Goal: Task Accomplishment & Management: Manage account settings

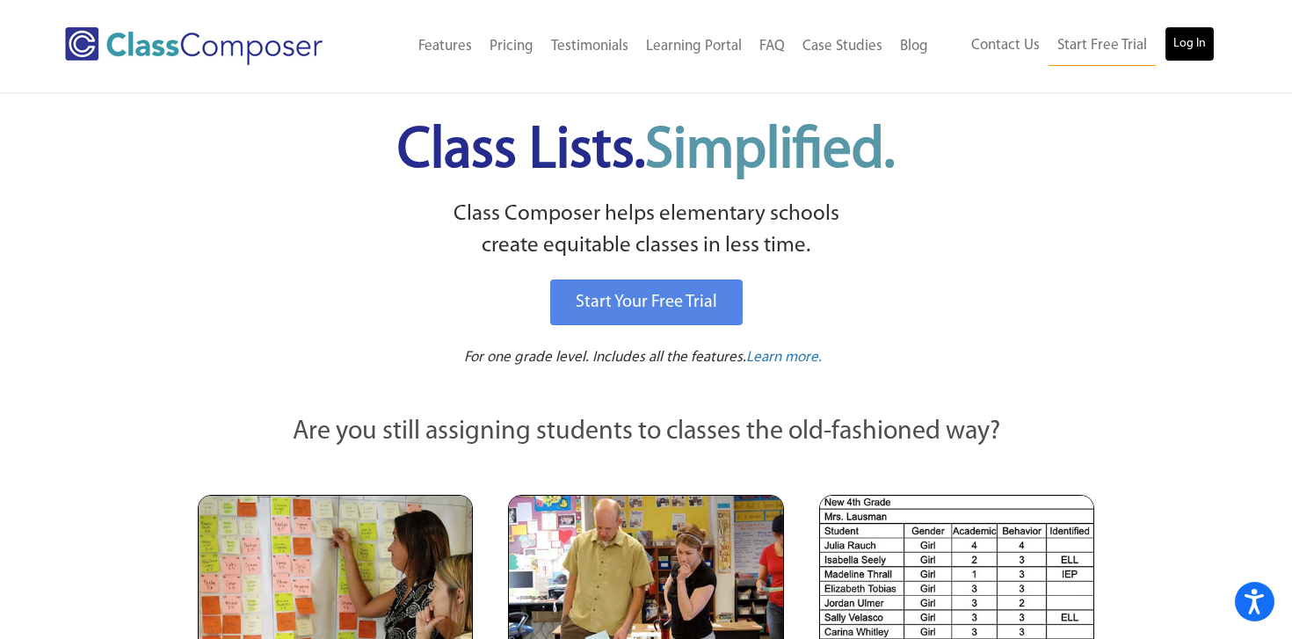
click at [1191, 37] on link "Log In" at bounding box center [1190, 43] width 50 height 35
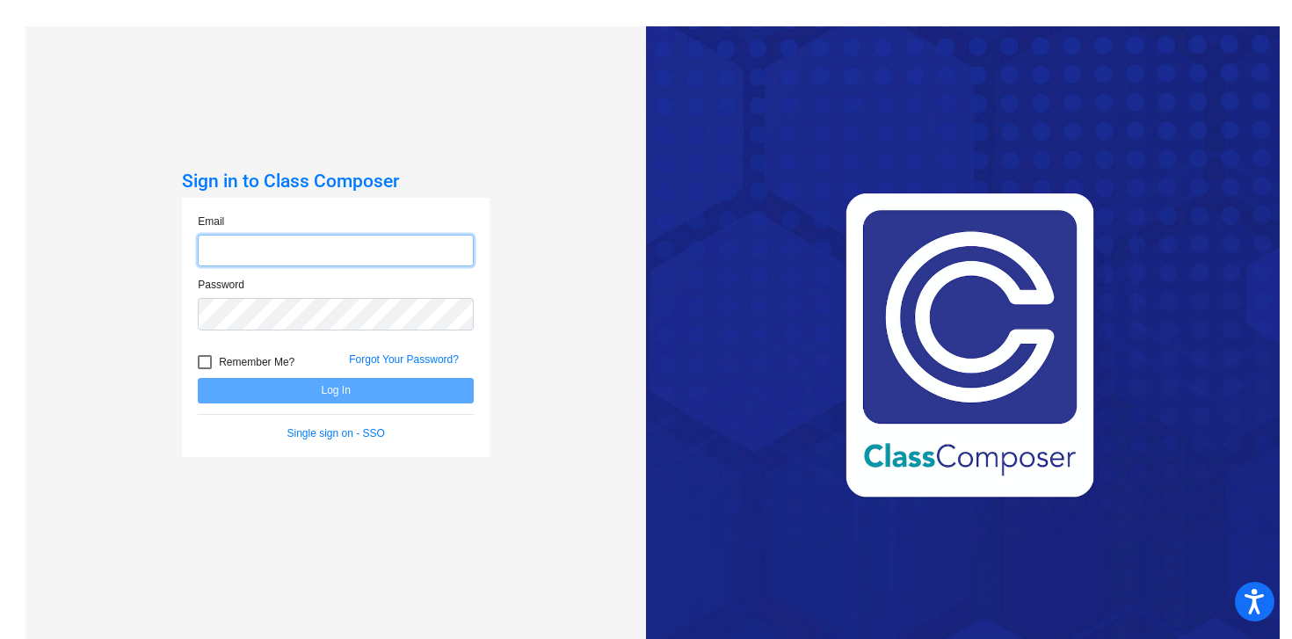
type input "kleader@hershey.k12.pa.us"
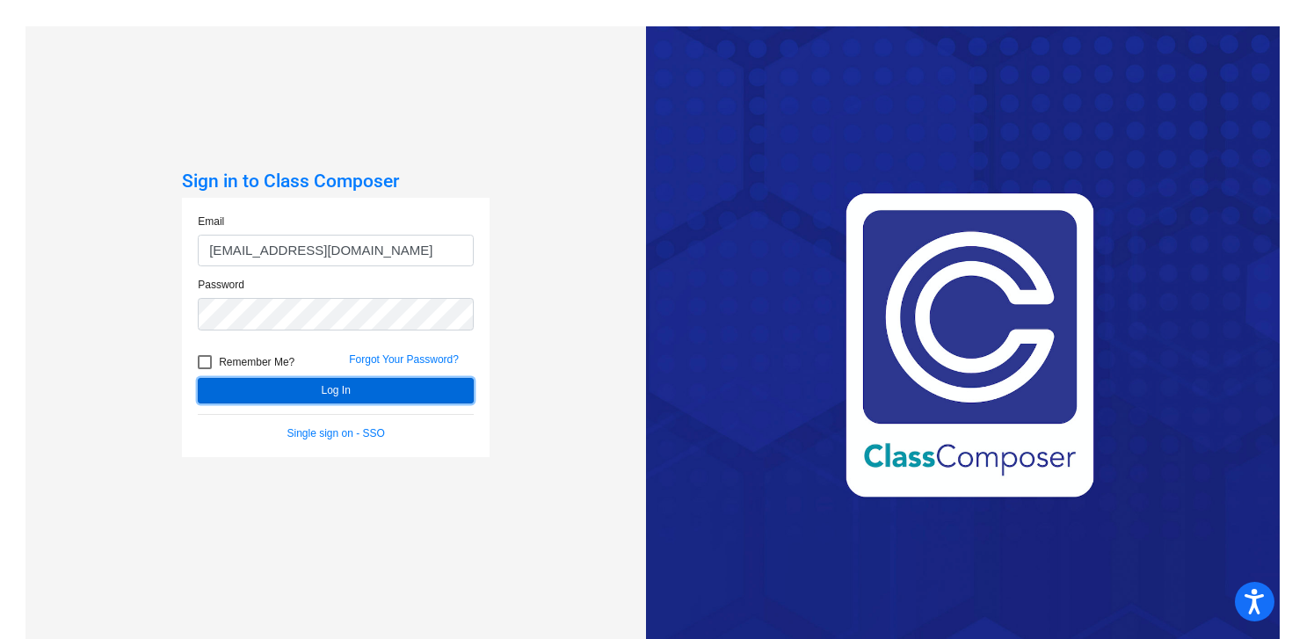
click at [339, 396] on button "Log In" at bounding box center [336, 390] width 276 height 25
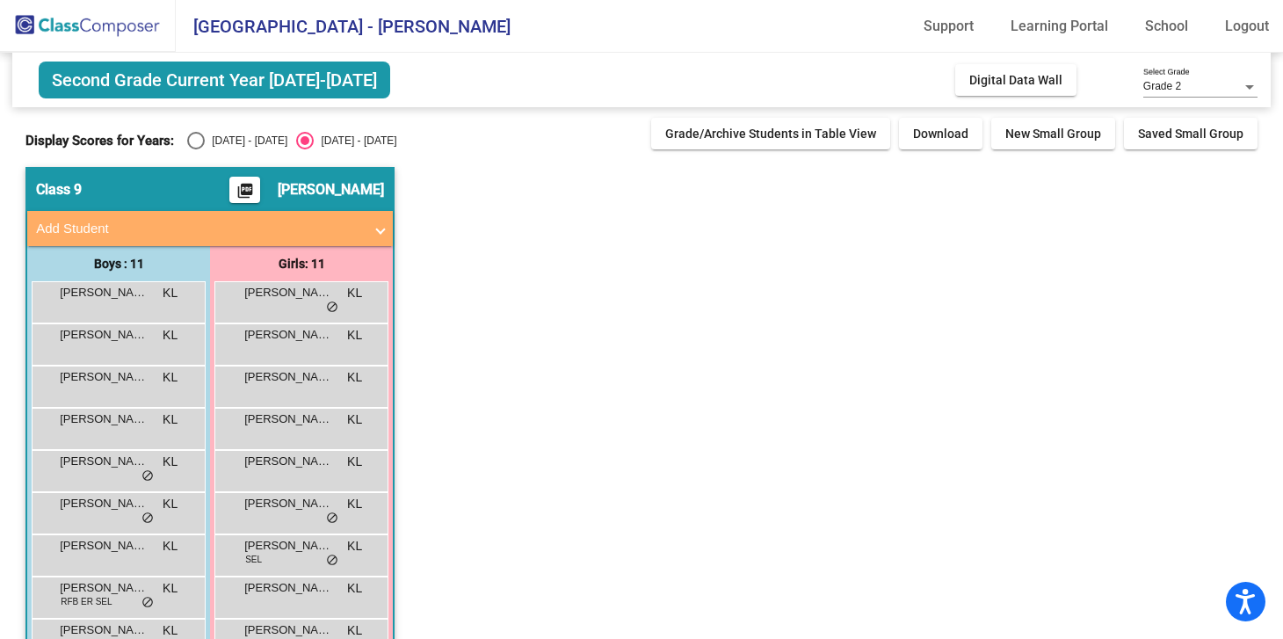
click at [178, 137] on div "Display Scores for Years: 2024 - 2025 2025 - 2026" at bounding box center [333, 141] width 617 height 18
click at [215, 137] on div "2024 - 2025" at bounding box center [246, 141] width 83 height 16
click at [196, 149] on input "2024 - 2025" at bounding box center [195, 149] width 1 height 1
radio input "true"
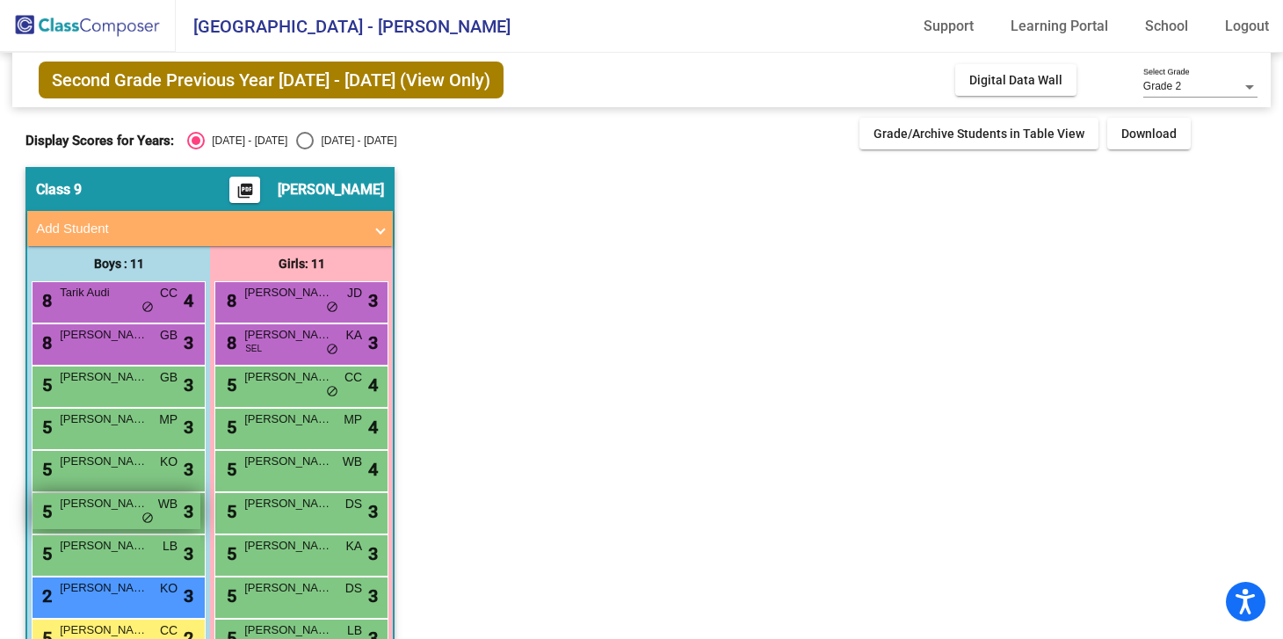
click at [114, 515] on div "5 Cooper Kiick WB lock do_not_disturb_alt 3" at bounding box center [117, 511] width 168 height 36
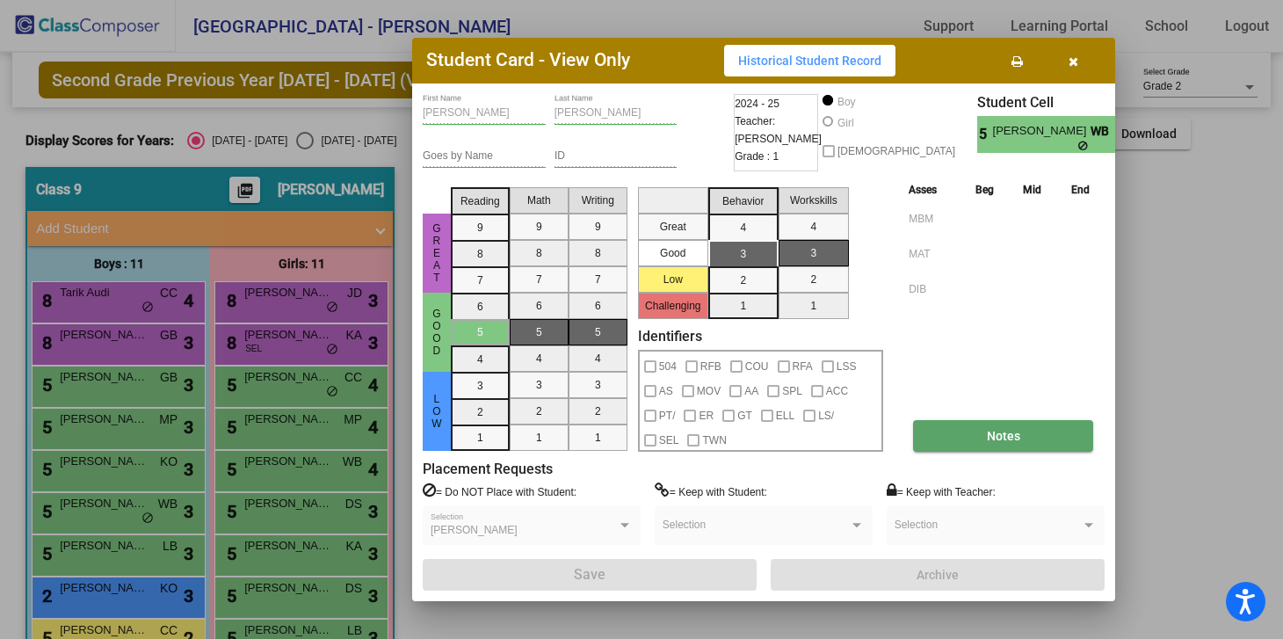
click at [1010, 442] on span "Notes" at bounding box center [1003, 436] width 33 height 14
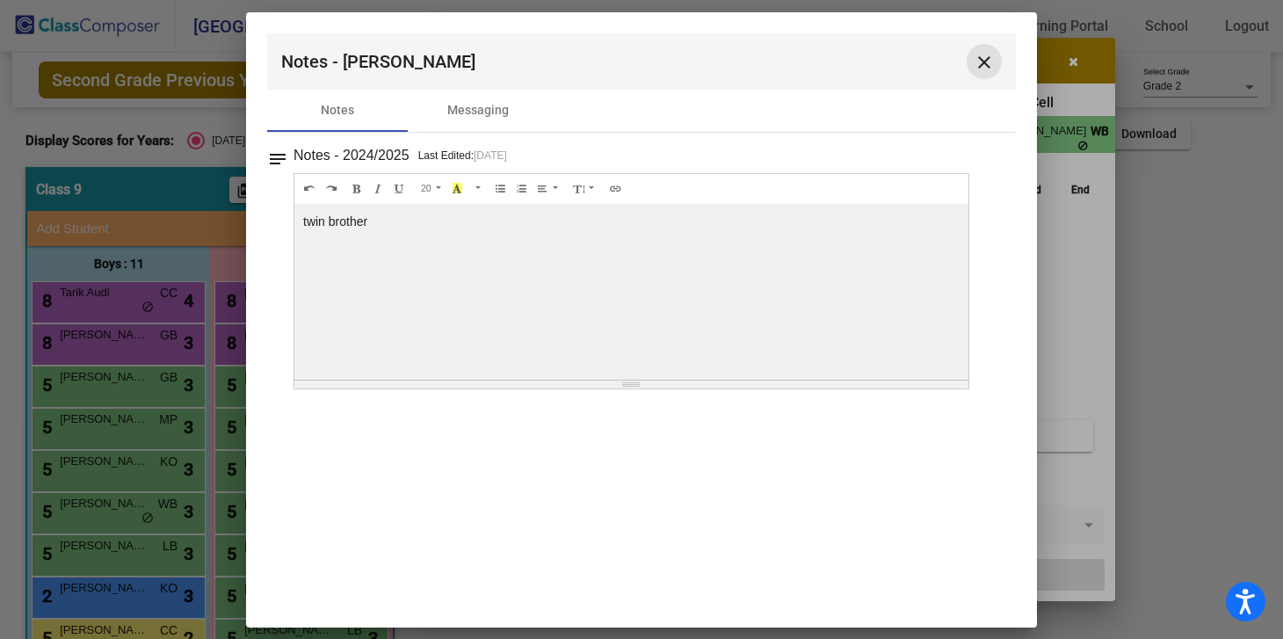
click at [979, 55] on mat-icon "close" at bounding box center [984, 62] width 21 height 21
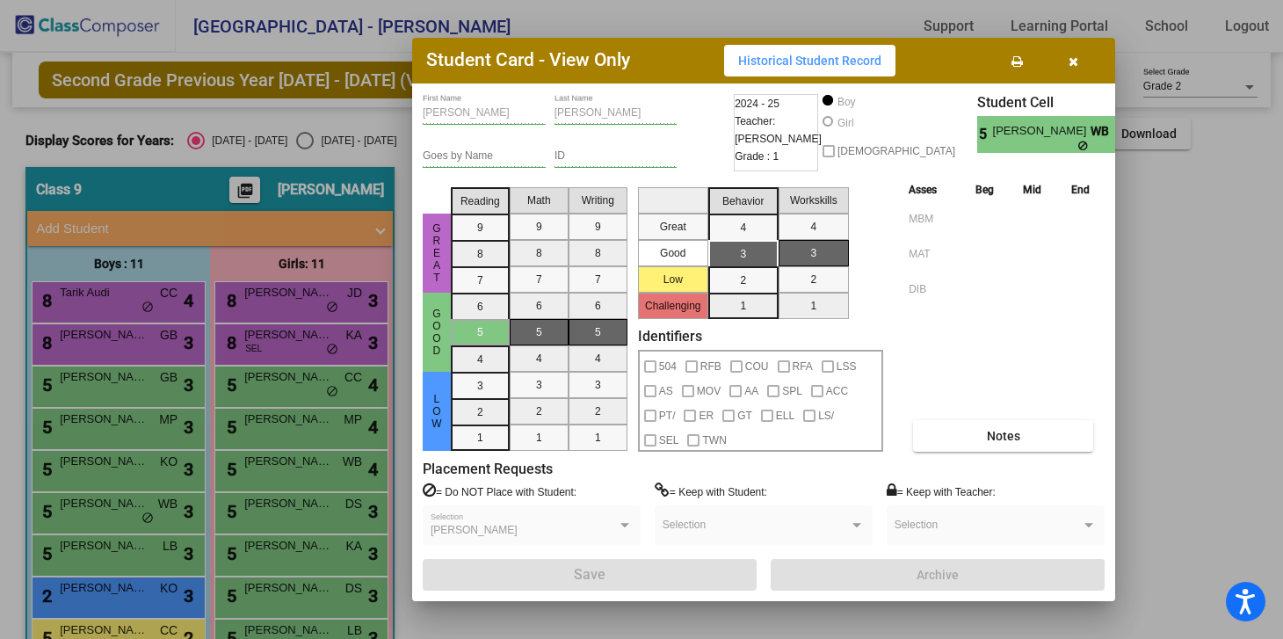
click at [1067, 61] on button "button" at bounding box center [1073, 61] width 56 height 32
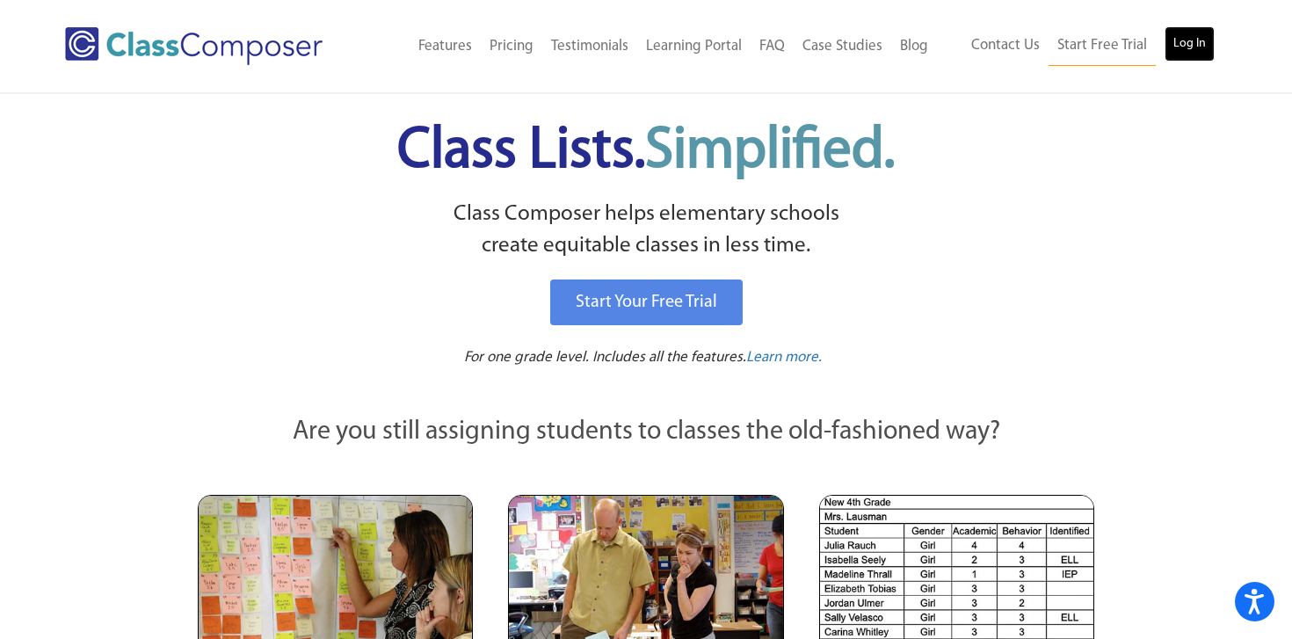
click at [1181, 34] on link "Log In" at bounding box center [1190, 43] width 50 height 35
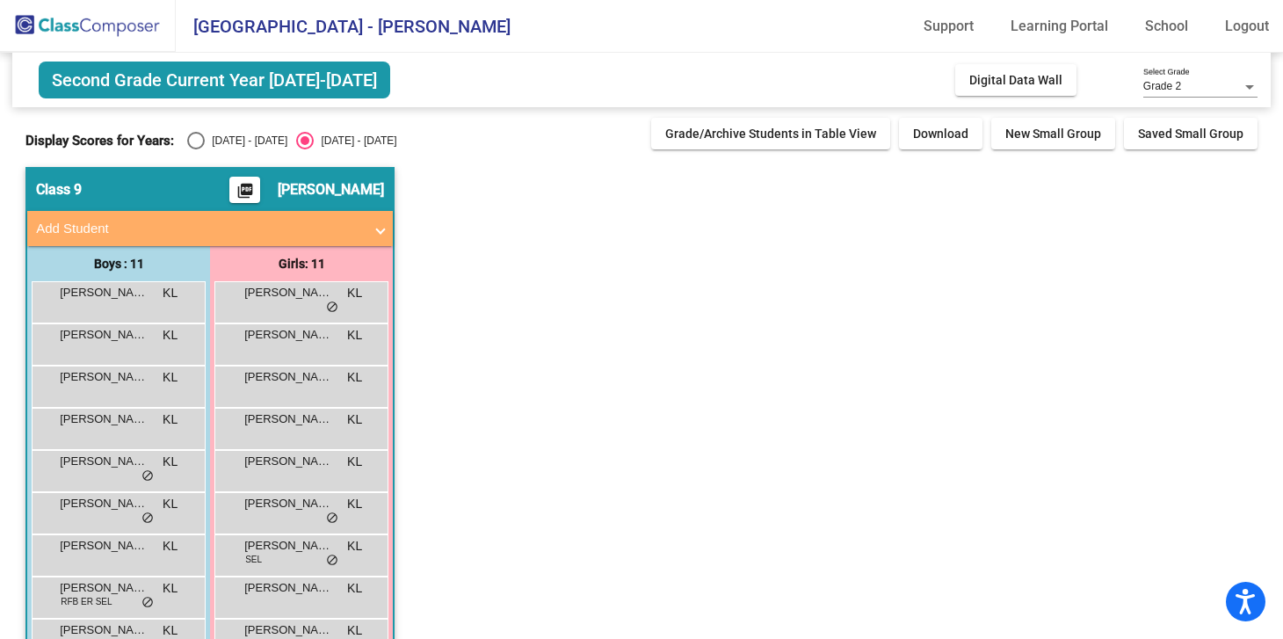
click at [193, 145] on div "Select an option" at bounding box center [196, 141] width 18 height 18
click at [195, 149] on input "2024 - 2025" at bounding box center [195, 149] width 1 height 1
radio input "true"
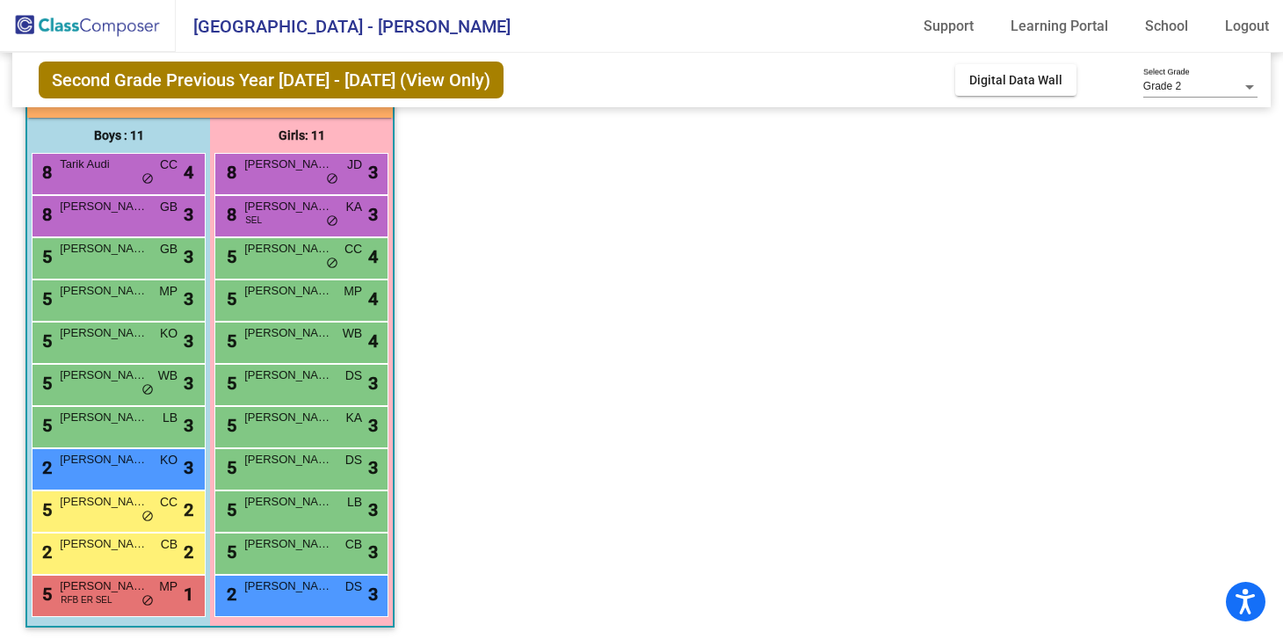
scroll to position [135, 0]
